Goal: Information Seeking & Learning: Learn about a topic

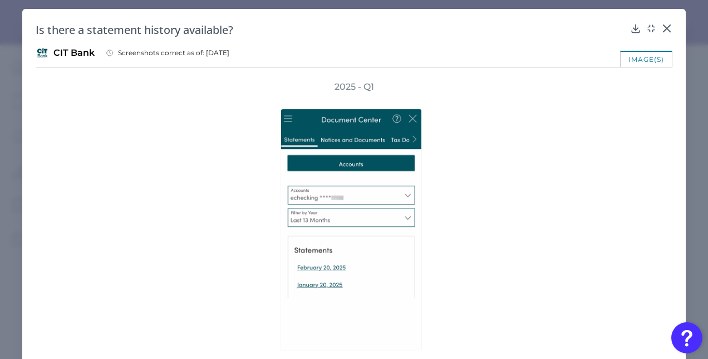
scroll to position [701, 0]
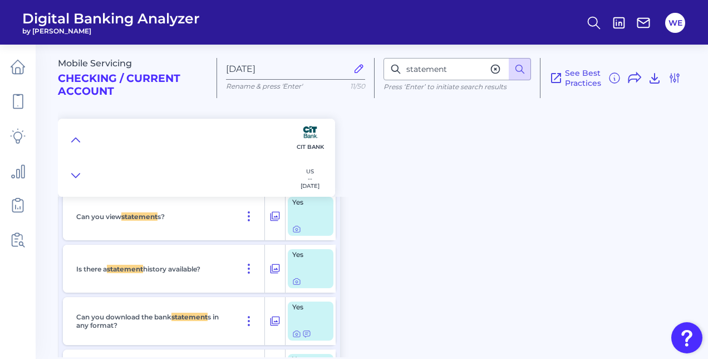
click at [498, 70] on icon at bounding box center [495, 68] width 11 height 11
click at [72, 139] on icon at bounding box center [75, 139] width 9 height 11
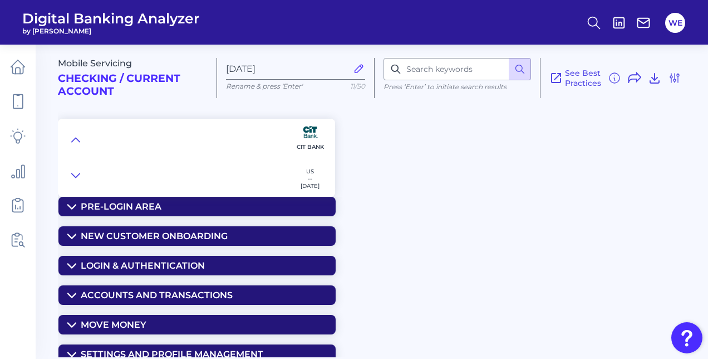
scroll to position [0, 0]
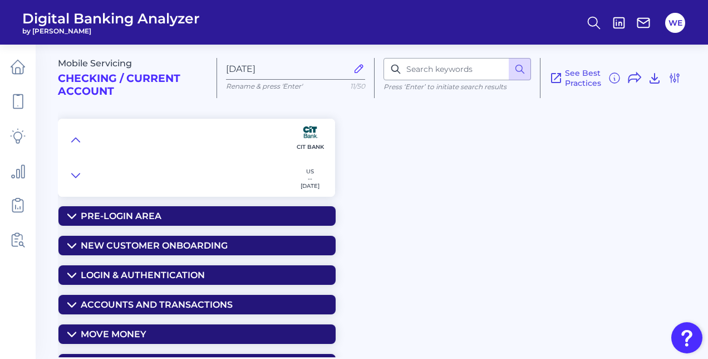
click at [178, 262] on div "Mobile Servicing Checking / Current Account [DATE] Rename & press 'Enter' 11/50…" at bounding box center [383, 196] width 650 height 321
click at [178, 263] on div "Mobile Servicing Checking / Current Account [DATE] Rename & press 'Enter' 11/50…" at bounding box center [383, 196] width 650 height 321
click at [178, 265] on summary "Login & Authentication" at bounding box center [196, 274] width 277 height 19
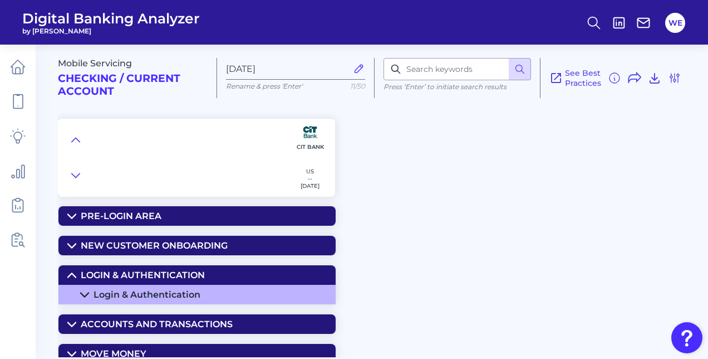
drag, startPoint x: 178, startPoint y: 264, endPoint x: 164, endPoint y: 293, distance: 32.1
click at [164, 293] on div "Login & Authentication" at bounding box center [147, 294] width 107 height 11
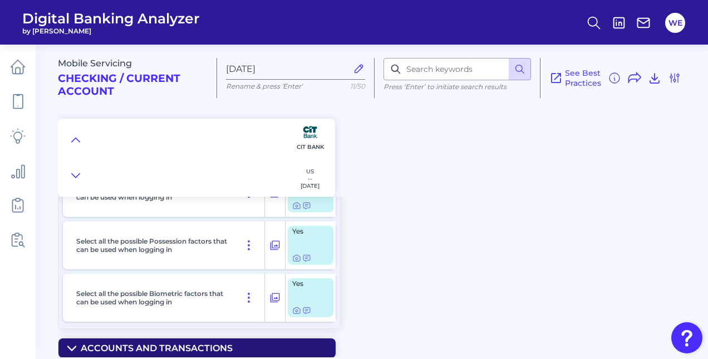
scroll to position [404, 0]
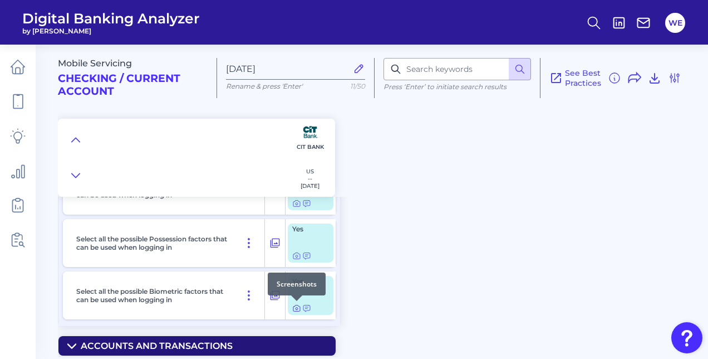
click at [296, 308] on icon at bounding box center [296, 307] width 9 height 9
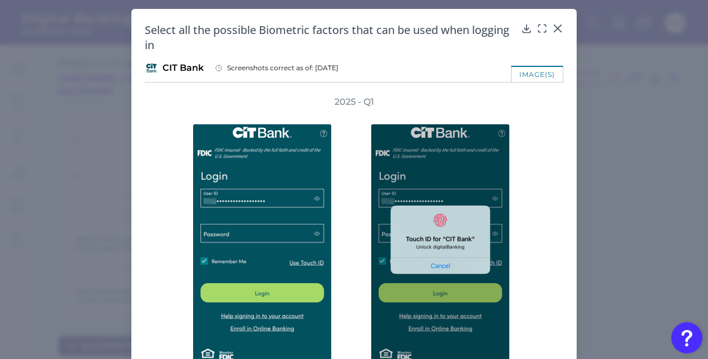
scroll to position [53, 0]
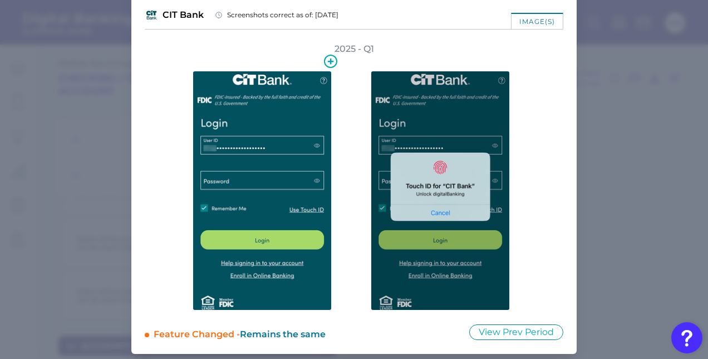
click at [306, 217] on img at bounding box center [262, 190] width 139 height 239
click at [492, 227] on img at bounding box center [440, 190] width 139 height 239
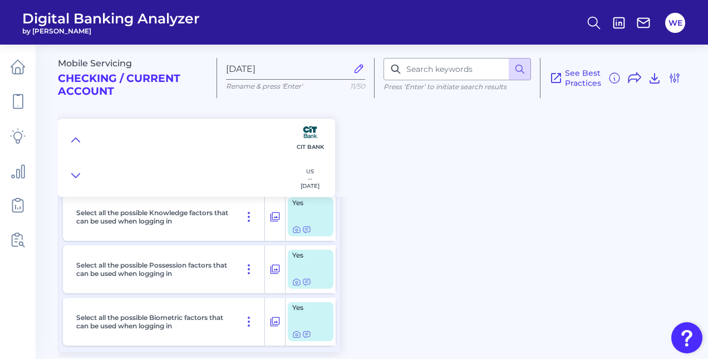
scroll to position [365, 0]
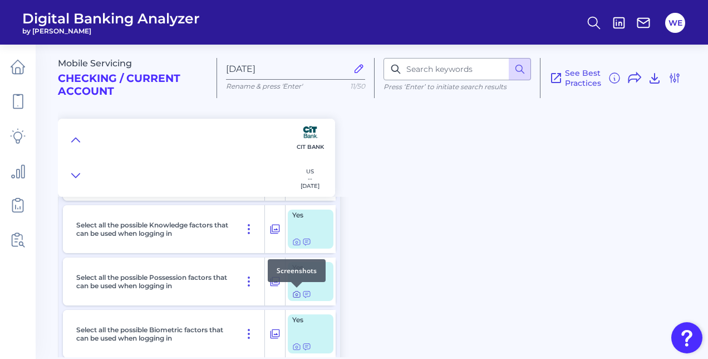
click at [298, 297] on icon at bounding box center [296, 294] width 7 height 6
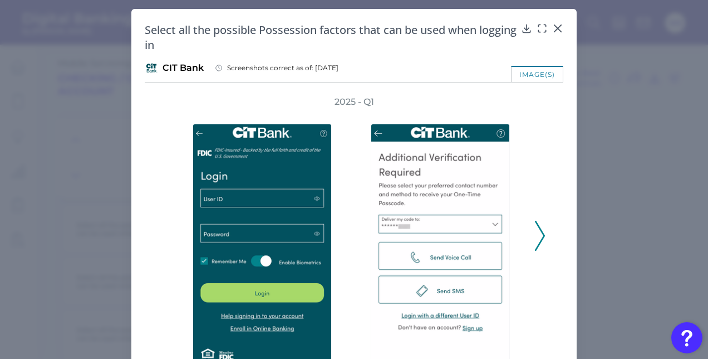
click at [543, 241] on div "2025 - Q1" at bounding box center [354, 229] width 419 height 267
click at [539, 238] on icon at bounding box center [540, 235] width 10 height 30
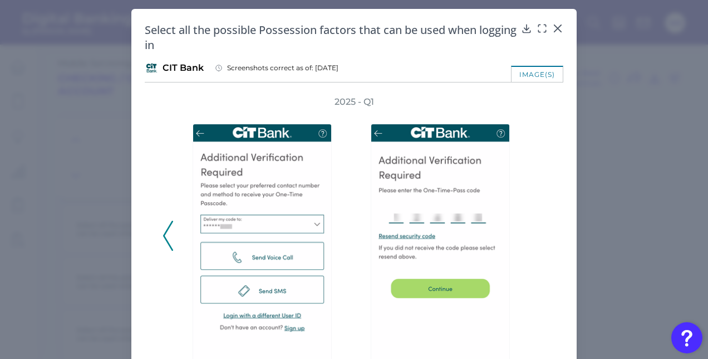
click at [164, 238] on polyline at bounding box center [168, 235] width 8 height 28
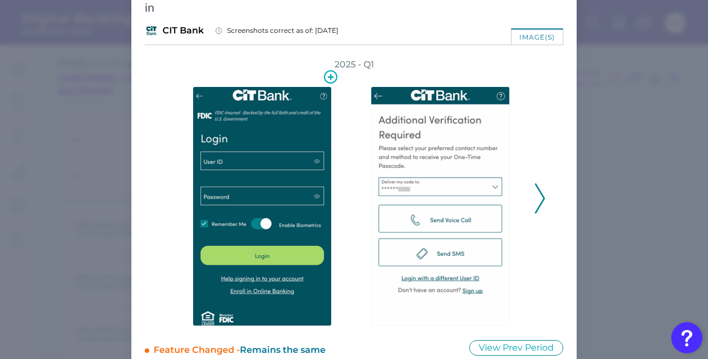
scroll to position [38, 0]
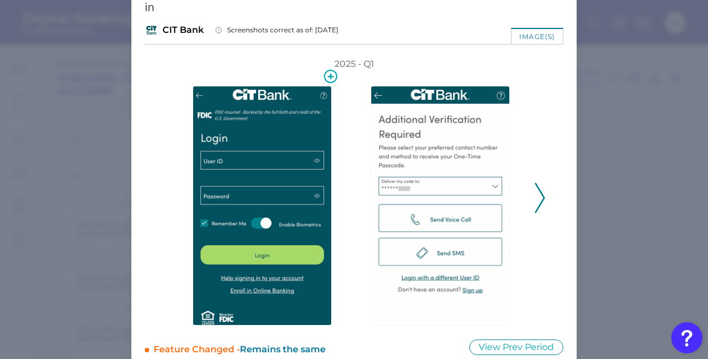
click at [272, 165] on img at bounding box center [262, 205] width 139 height 239
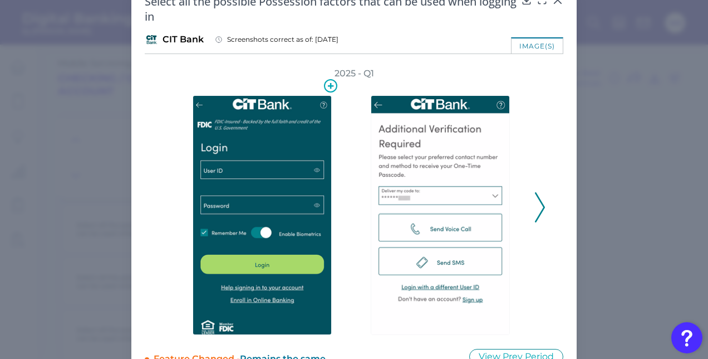
scroll to position [0, 0]
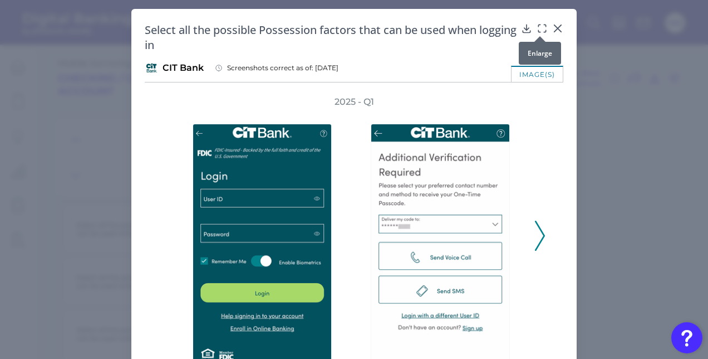
click at [540, 26] on icon at bounding box center [542, 28] width 11 height 11
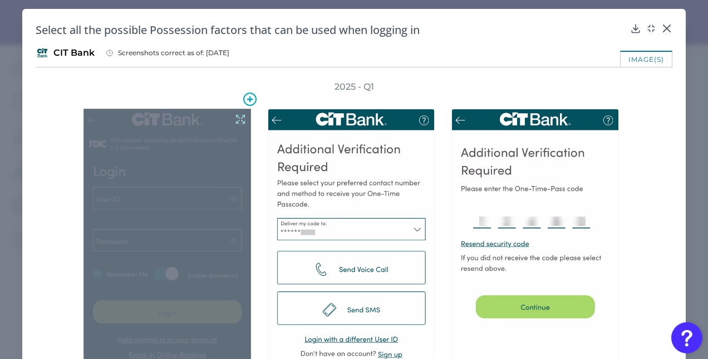
click at [155, 288] on div at bounding box center [168, 253] width 168 height 288
click at [238, 116] on icon at bounding box center [240, 119] width 12 height 12
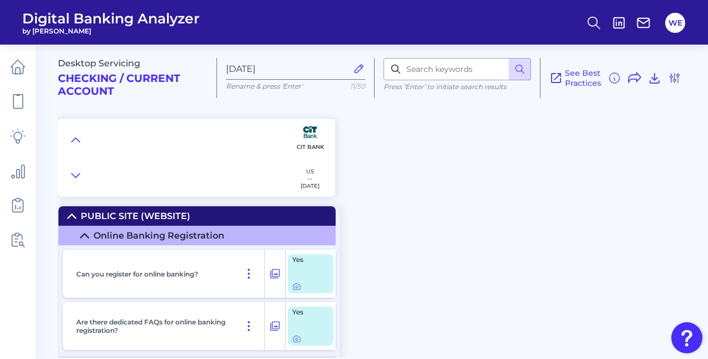
scroll to position [265, 0]
click at [82, 148] on div at bounding box center [76, 157] width 18 height 51
click at [82, 147] on button at bounding box center [76, 140] width 18 height 16
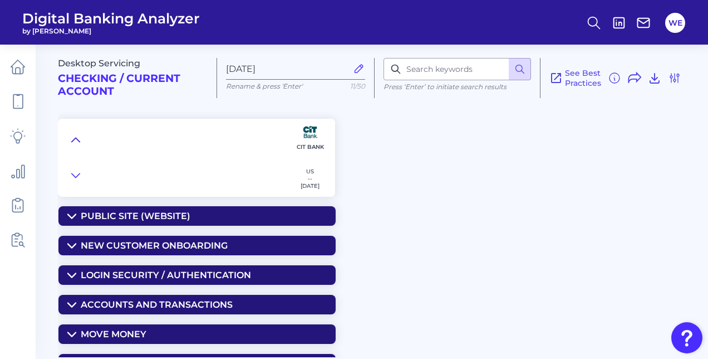
scroll to position [0, 0]
click at [464, 78] on input at bounding box center [458, 69] width 148 height 22
type input "transaction details"
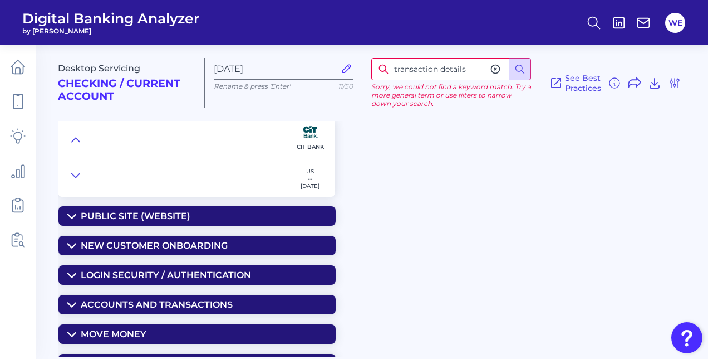
click at [493, 74] on icon at bounding box center [495, 68] width 11 height 11
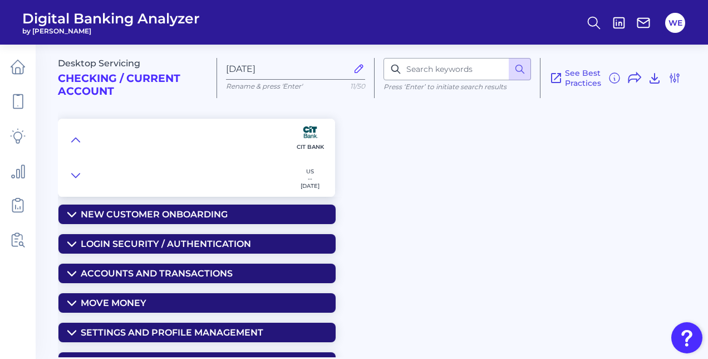
scroll to position [68, 0]
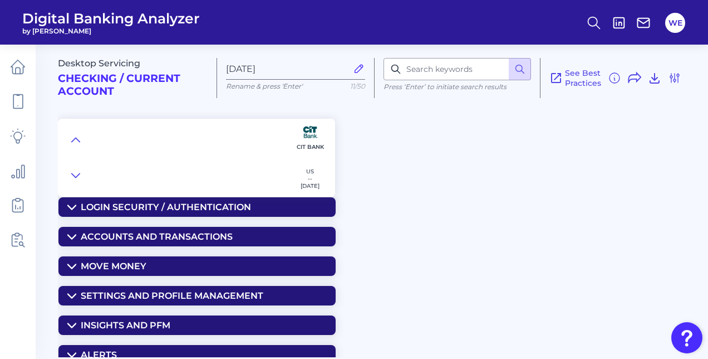
click at [180, 236] on div "Accounts and Transactions" at bounding box center [157, 236] width 152 height 11
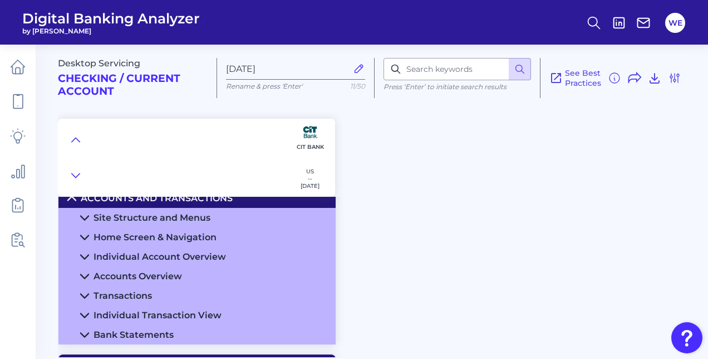
click at [149, 290] on summary "Transactions" at bounding box center [196, 295] width 277 height 19
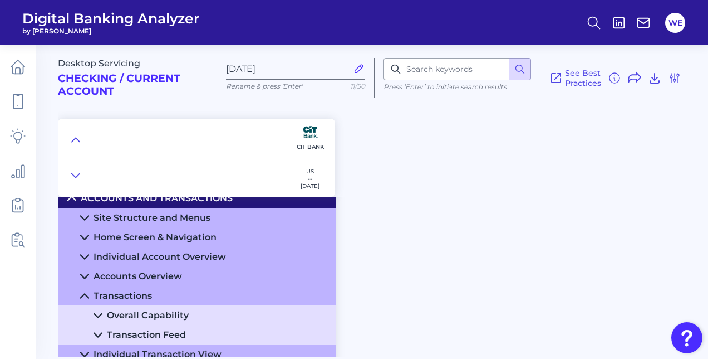
scroll to position [125, 0]
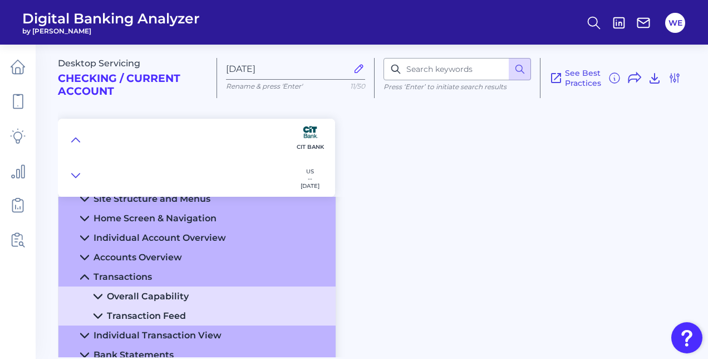
click at [140, 294] on div "Overall Capability" at bounding box center [148, 296] width 82 height 11
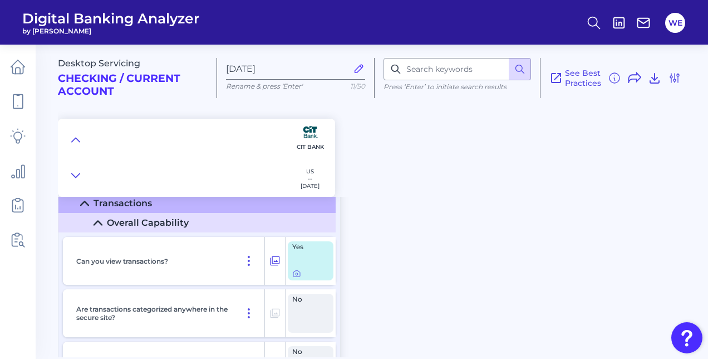
scroll to position [217, 0]
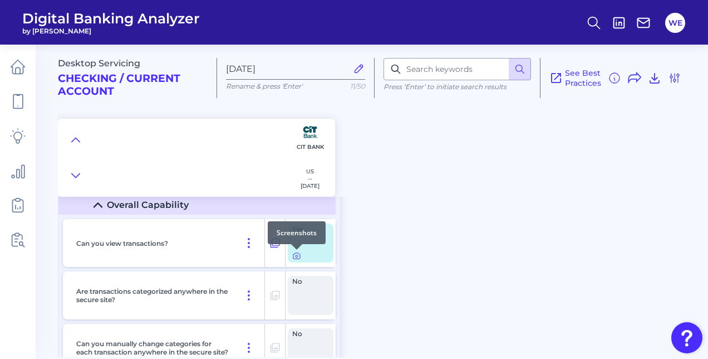
click at [297, 256] on icon at bounding box center [296, 255] width 9 height 9
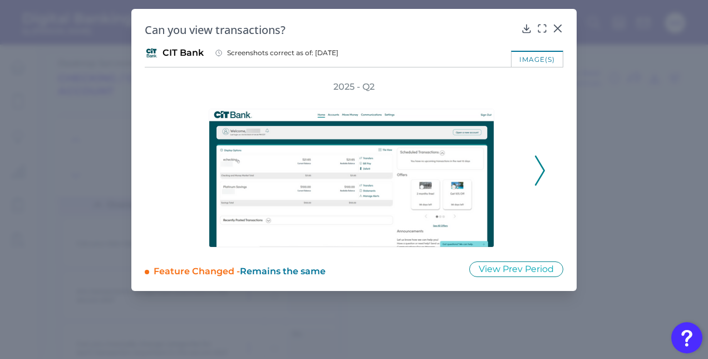
click at [533, 174] on div "2025 - Q2" at bounding box center [354, 164] width 383 height 166
click at [534, 174] on div "2025 - Q2" at bounding box center [354, 164] width 383 height 166
click at [536, 175] on icon at bounding box center [540, 170] width 10 height 30
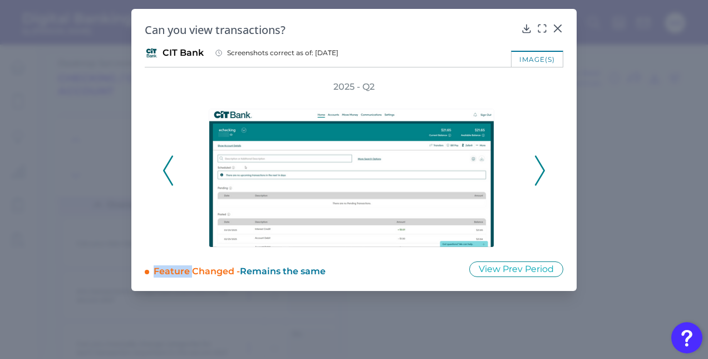
click at [539, 175] on icon at bounding box center [540, 170] width 10 height 30
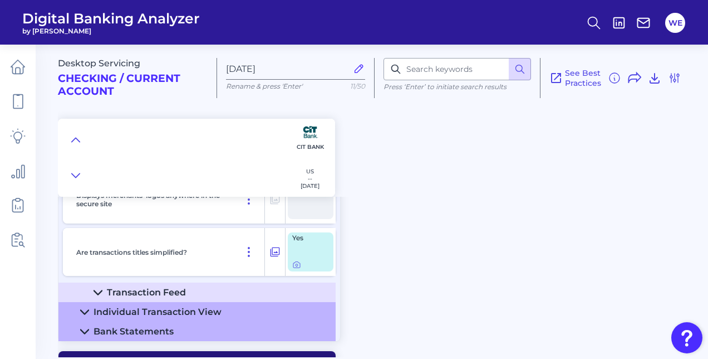
scroll to position [419, 0]
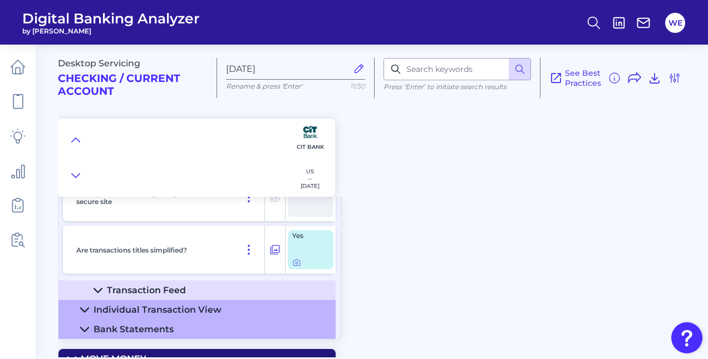
click at [255, 282] on summary "Transaction Feed" at bounding box center [196, 289] width 277 height 19
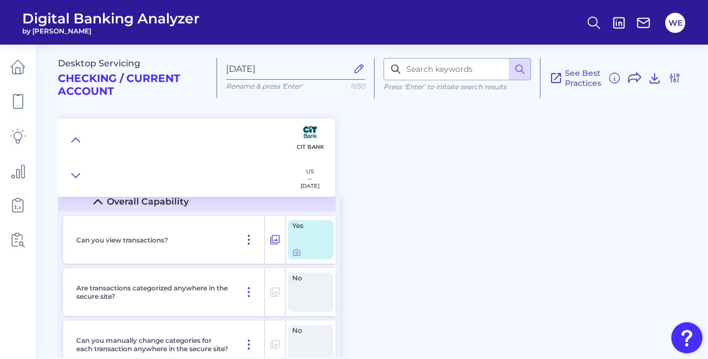
scroll to position [219, 0]
click at [297, 254] on icon at bounding box center [296, 252] width 9 height 9
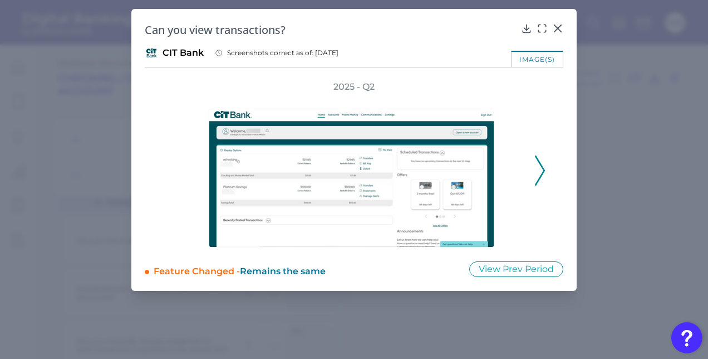
click at [536, 170] on icon at bounding box center [540, 170] width 10 height 30
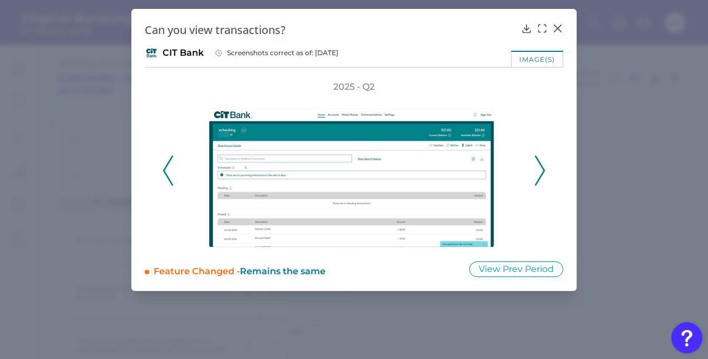
click at [536, 170] on icon at bounding box center [540, 170] width 10 height 30
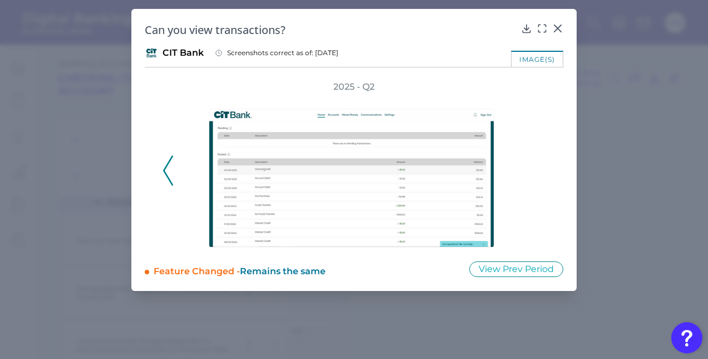
click at [166, 170] on icon at bounding box center [168, 170] width 10 height 30
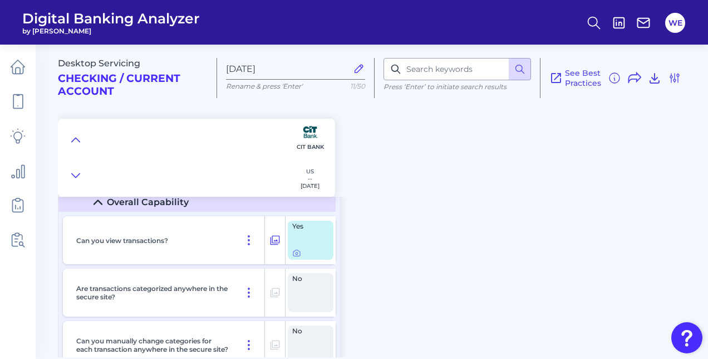
click at [234, 199] on summary "Overall Capability" at bounding box center [196, 201] width 277 height 19
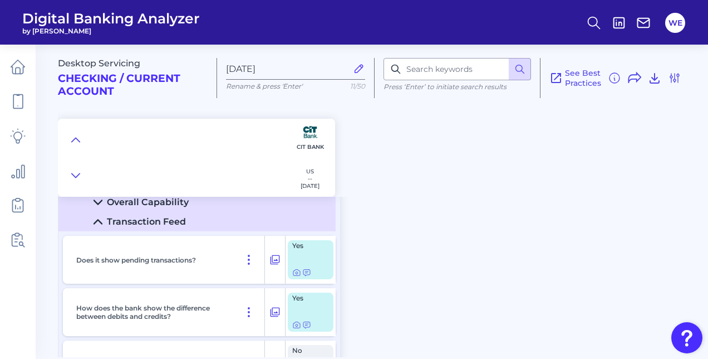
click at [188, 224] on summary "Transaction Feed" at bounding box center [196, 221] width 277 height 19
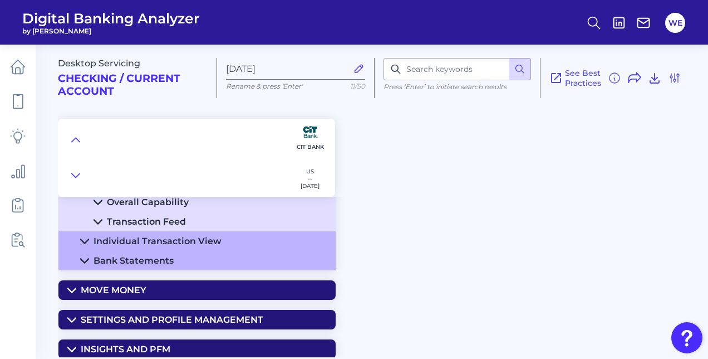
scroll to position [231, 0]
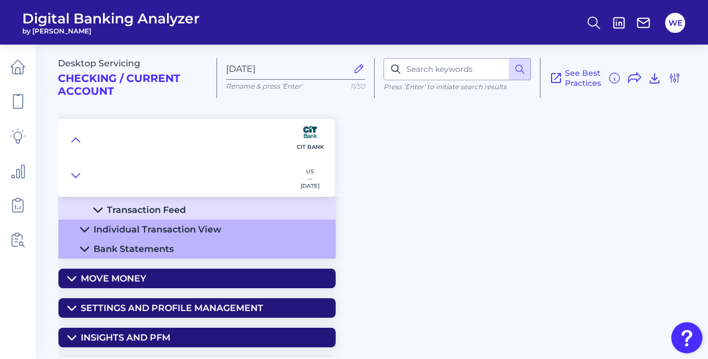
click at [188, 224] on div "Individual Transaction View" at bounding box center [158, 229] width 128 height 11
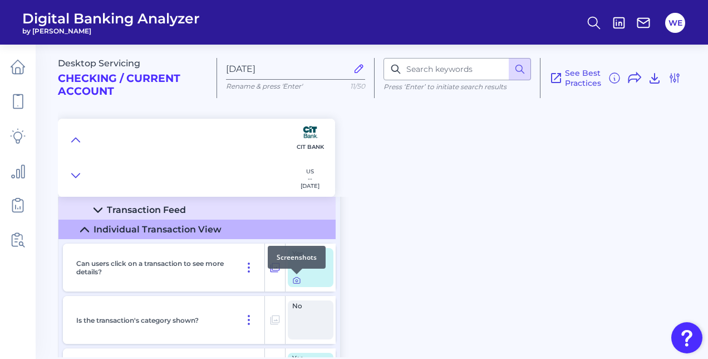
click at [296, 281] on icon at bounding box center [296, 280] width 9 height 9
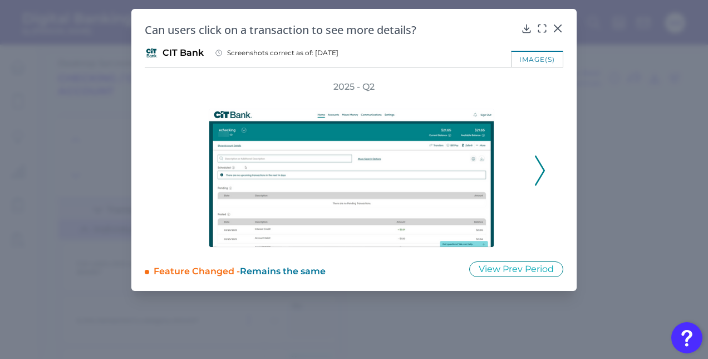
click at [539, 164] on icon at bounding box center [540, 170] width 10 height 30
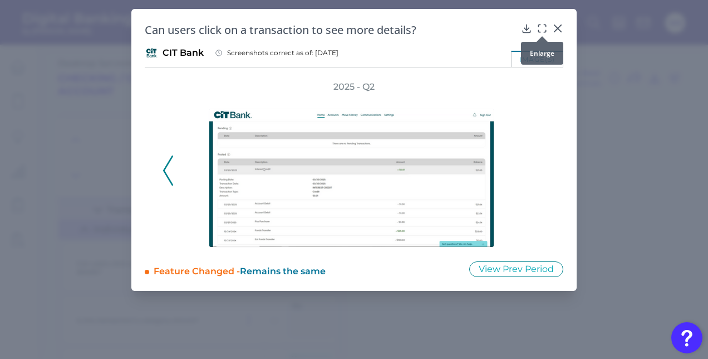
click at [544, 32] on div at bounding box center [542, 36] width 11 height 11
click at [544, 30] on icon at bounding box center [542, 28] width 11 height 11
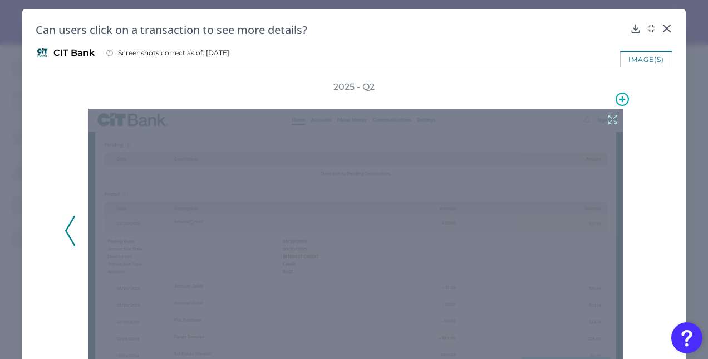
click at [607, 119] on icon at bounding box center [613, 119] width 12 height 12
